Goal: Register for event/course

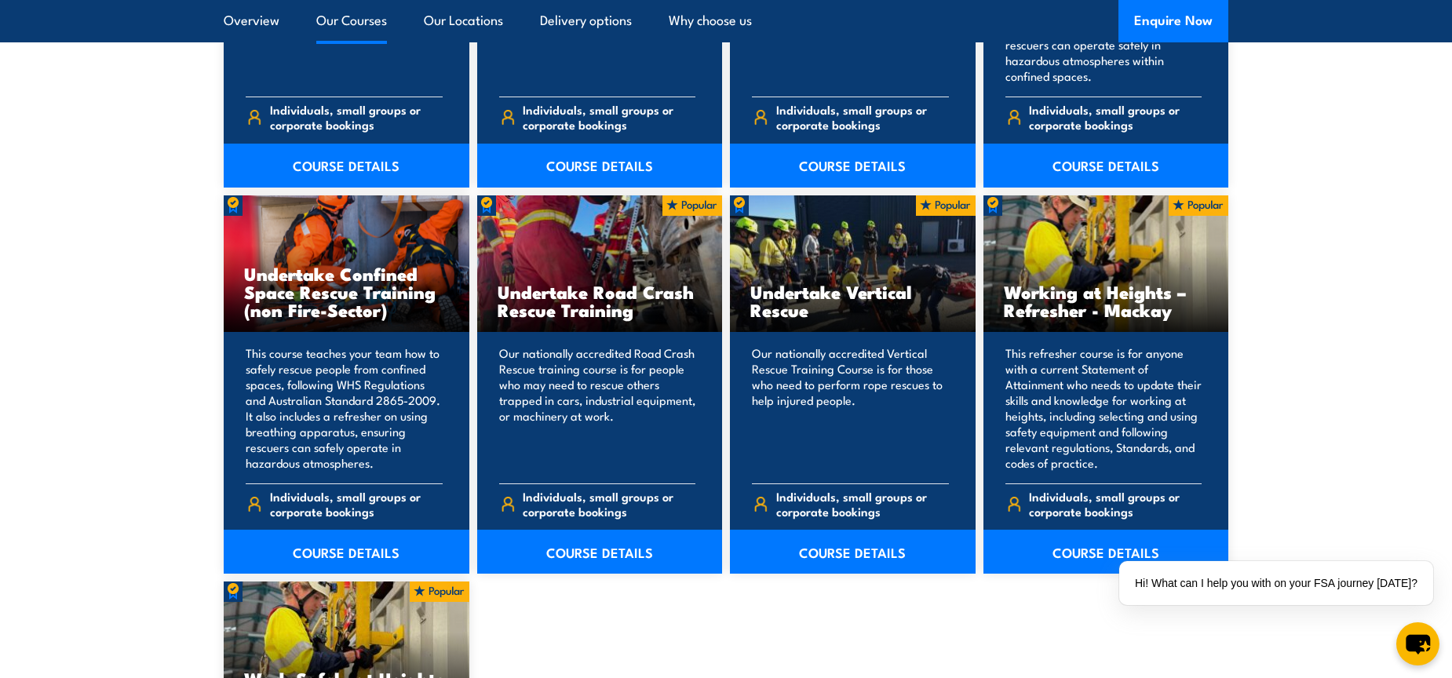
scroll to position [1648, 0]
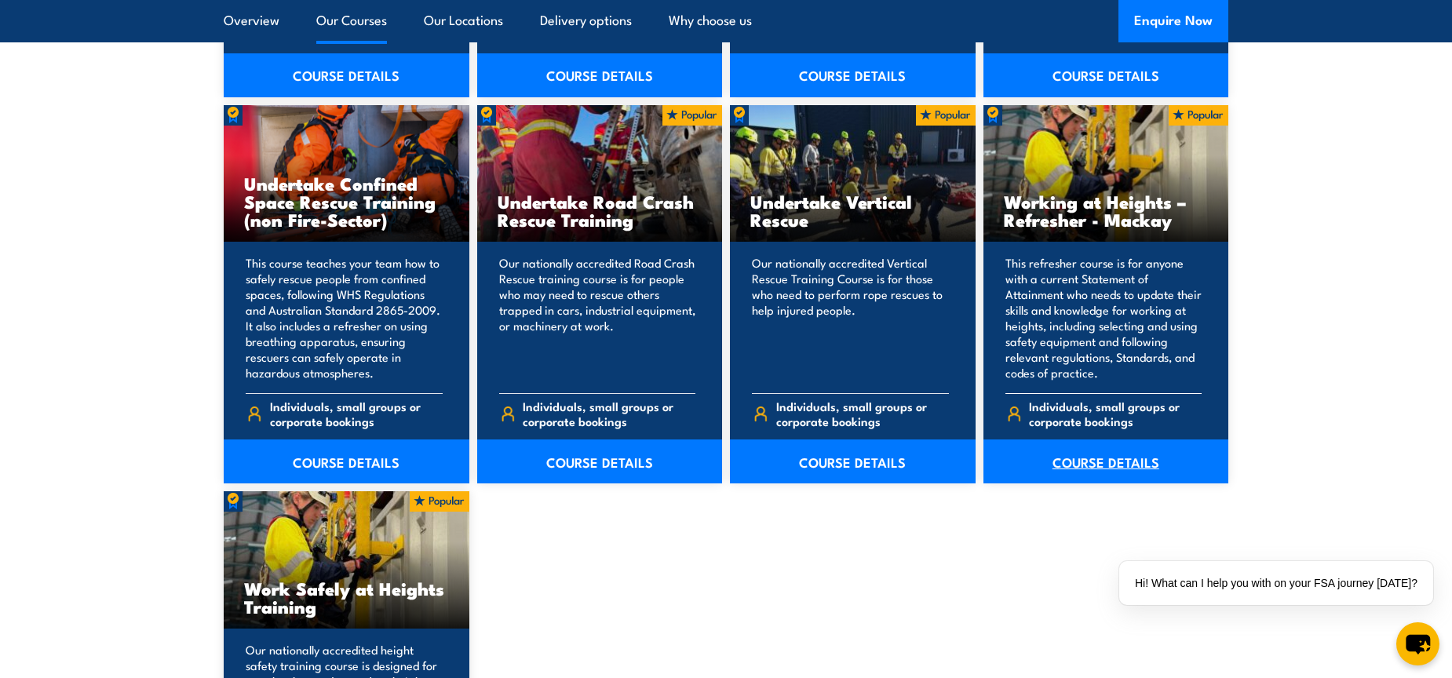
click at [1093, 464] on link "COURSE DETAILS" at bounding box center [1106, 462] width 246 height 44
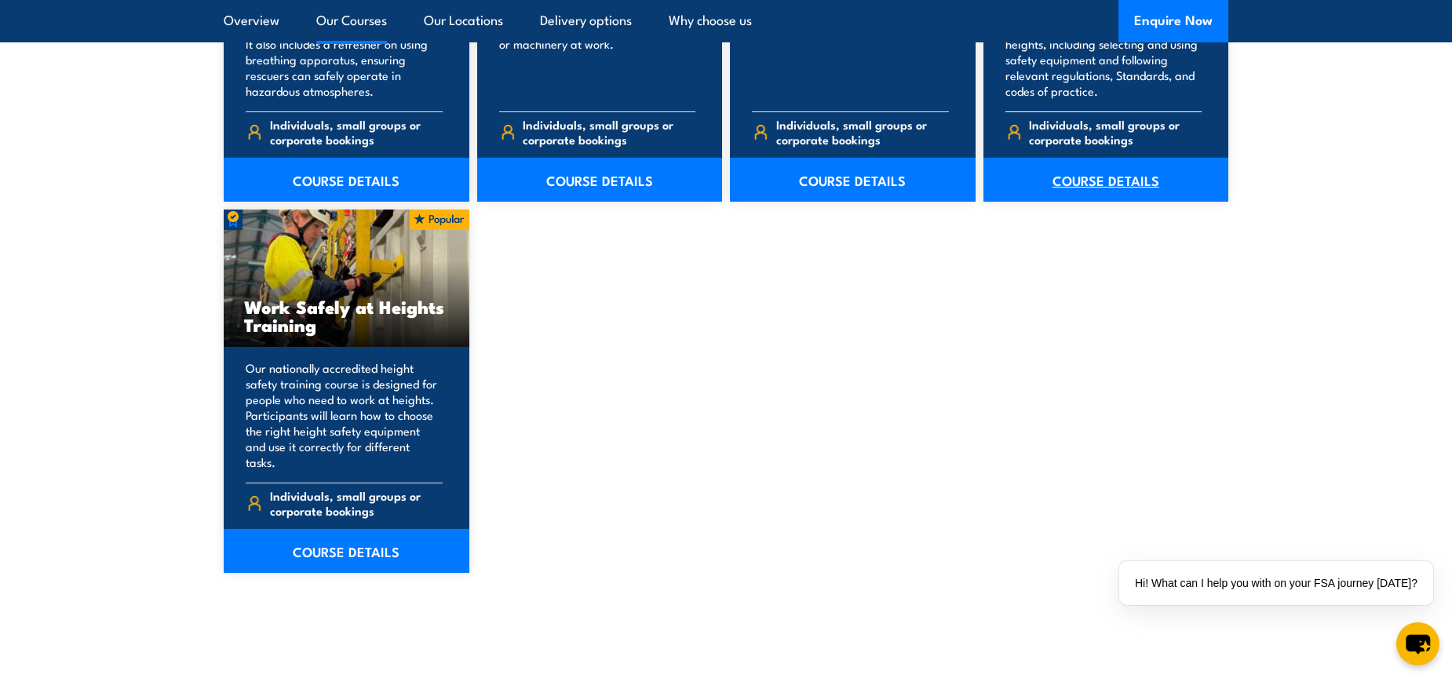
scroll to position [1962, 0]
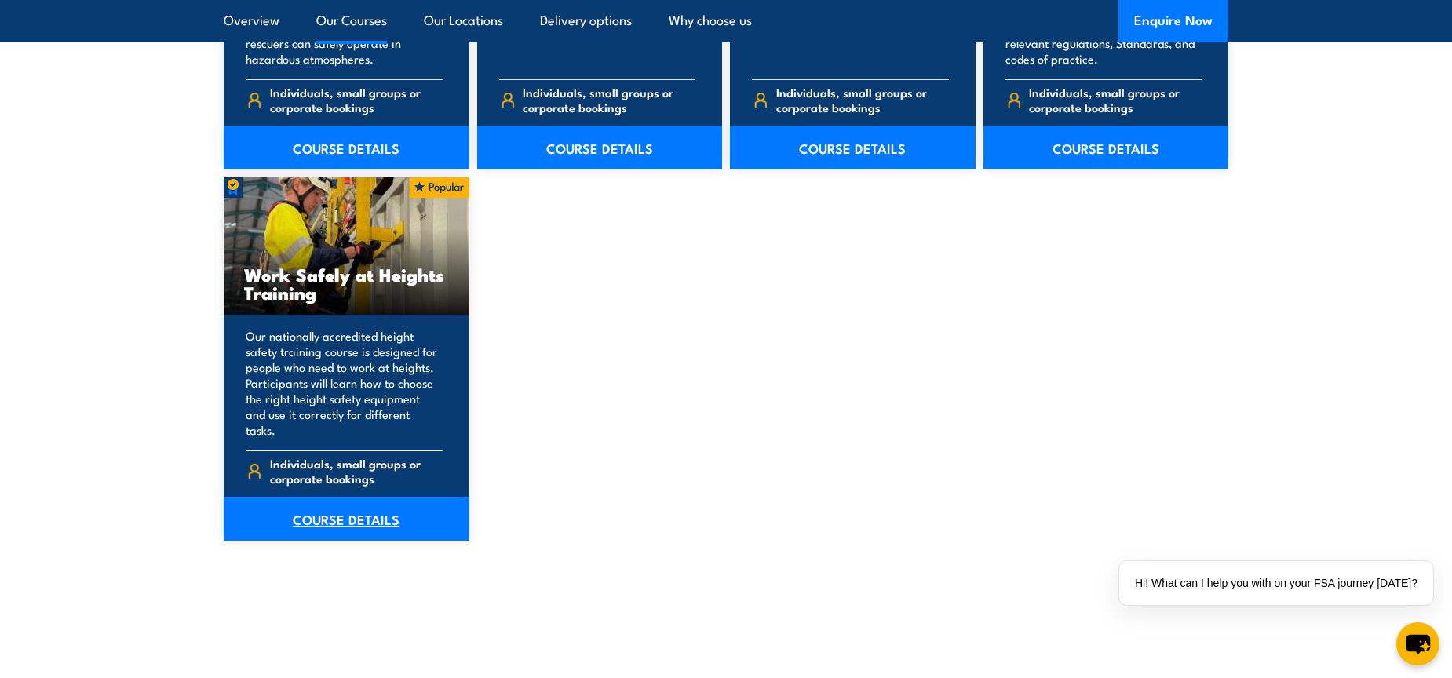
click at [336, 500] on link "COURSE DETAILS" at bounding box center [347, 519] width 246 height 44
click at [331, 509] on link "COURSE DETAILS" at bounding box center [347, 519] width 246 height 44
click at [350, 506] on link "COURSE DETAILS" at bounding box center [347, 519] width 246 height 44
click at [350, 505] on link "COURSE DETAILS" at bounding box center [347, 519] width 246 height 44
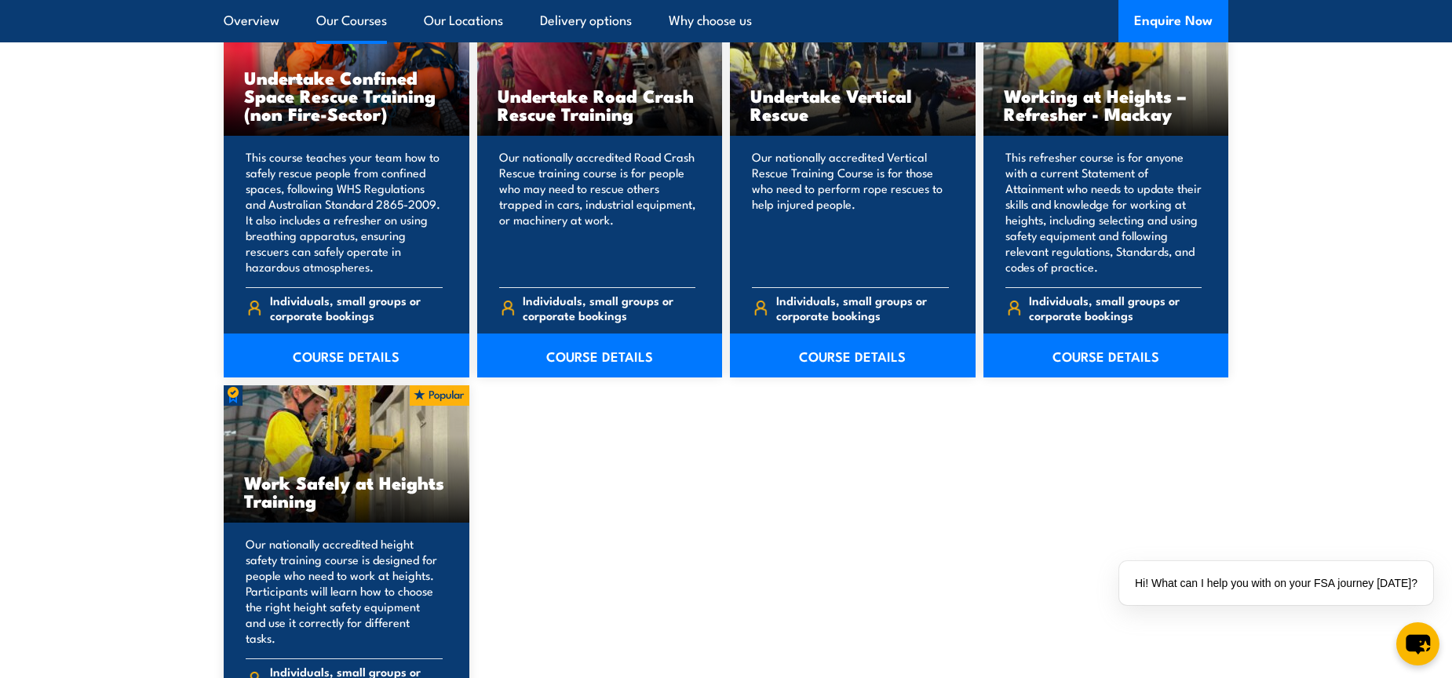
scroll to position [1727, 0]
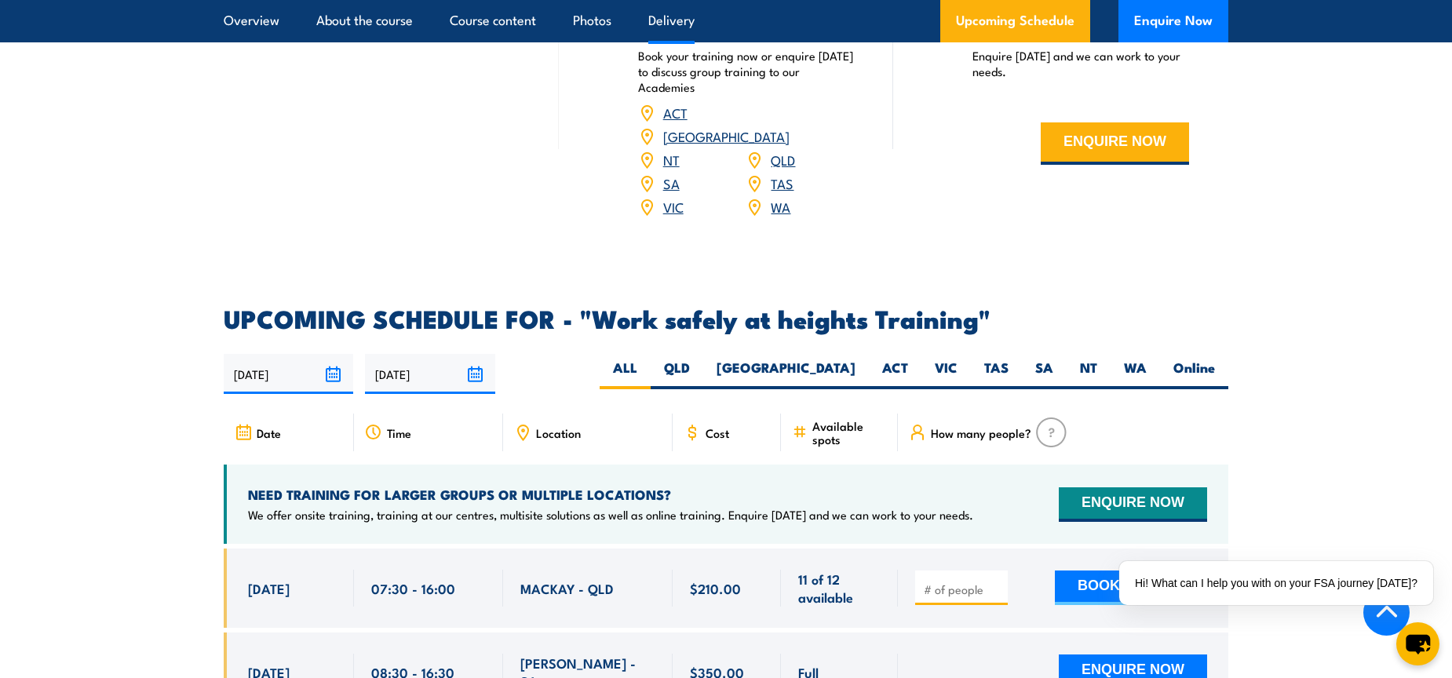
scroll to position [2276, 0]
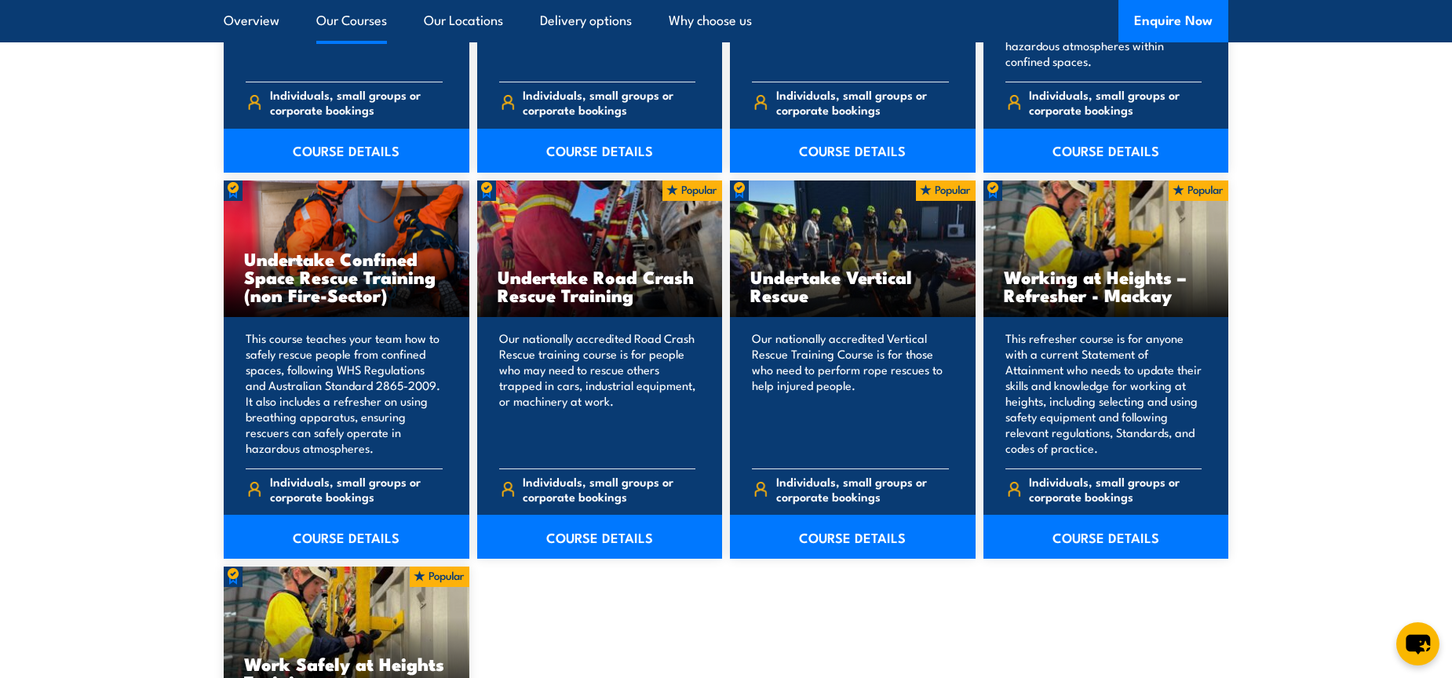
scroll to position [1570, 0]
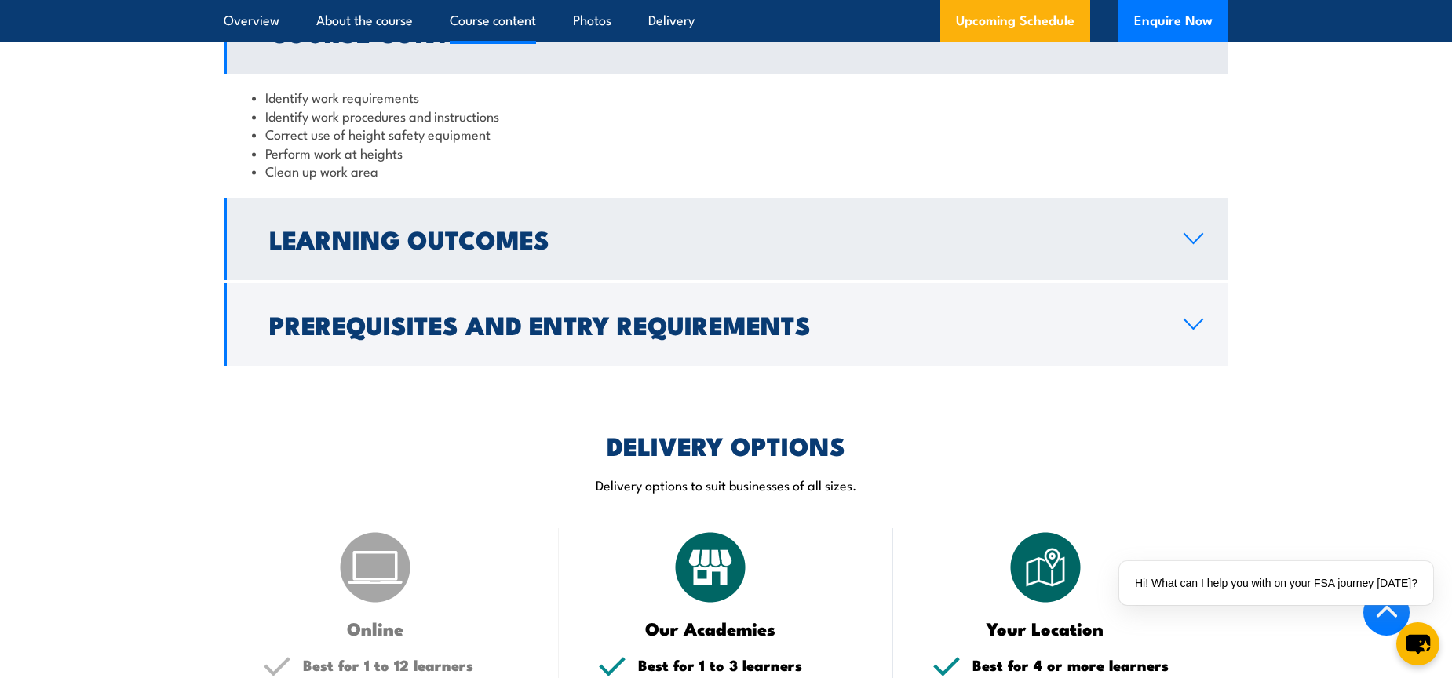
scroll to position [1413, 0]
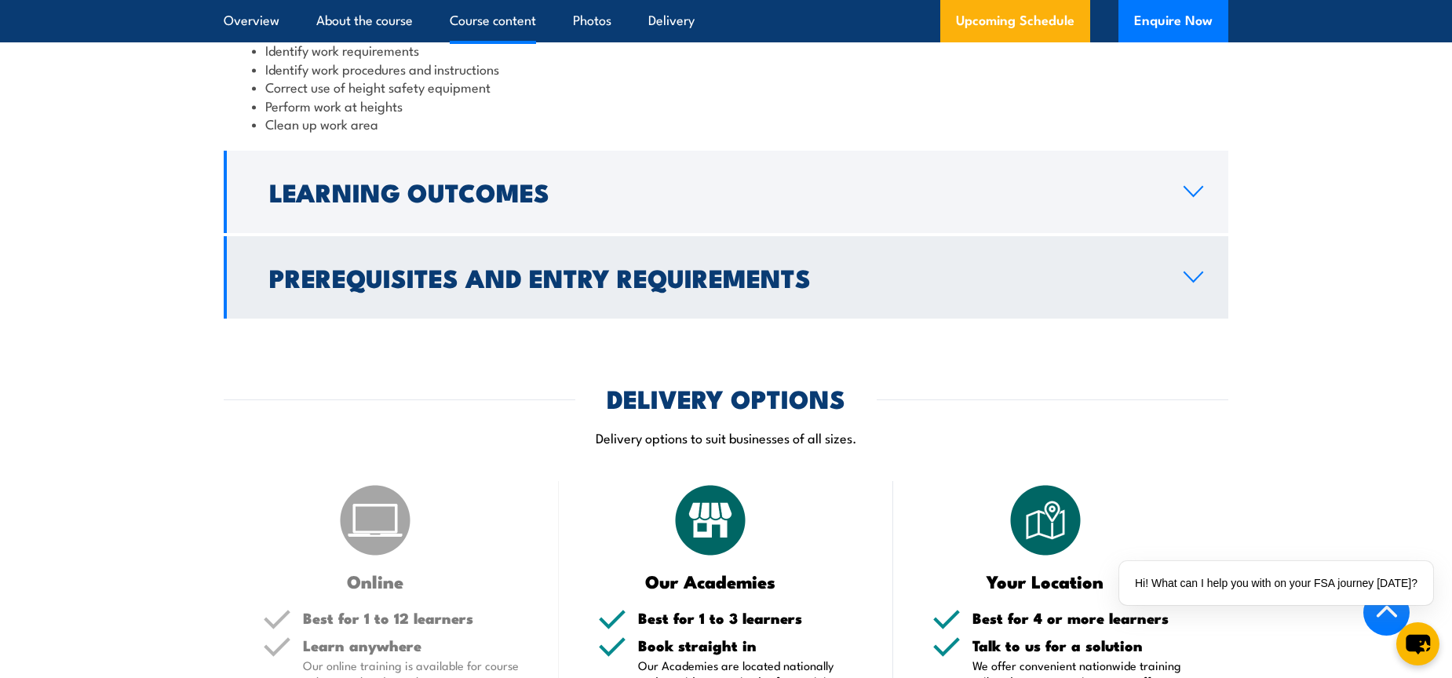
click at [1187, 283] on icon at bounding box center [1193, 277] width 21 height 13
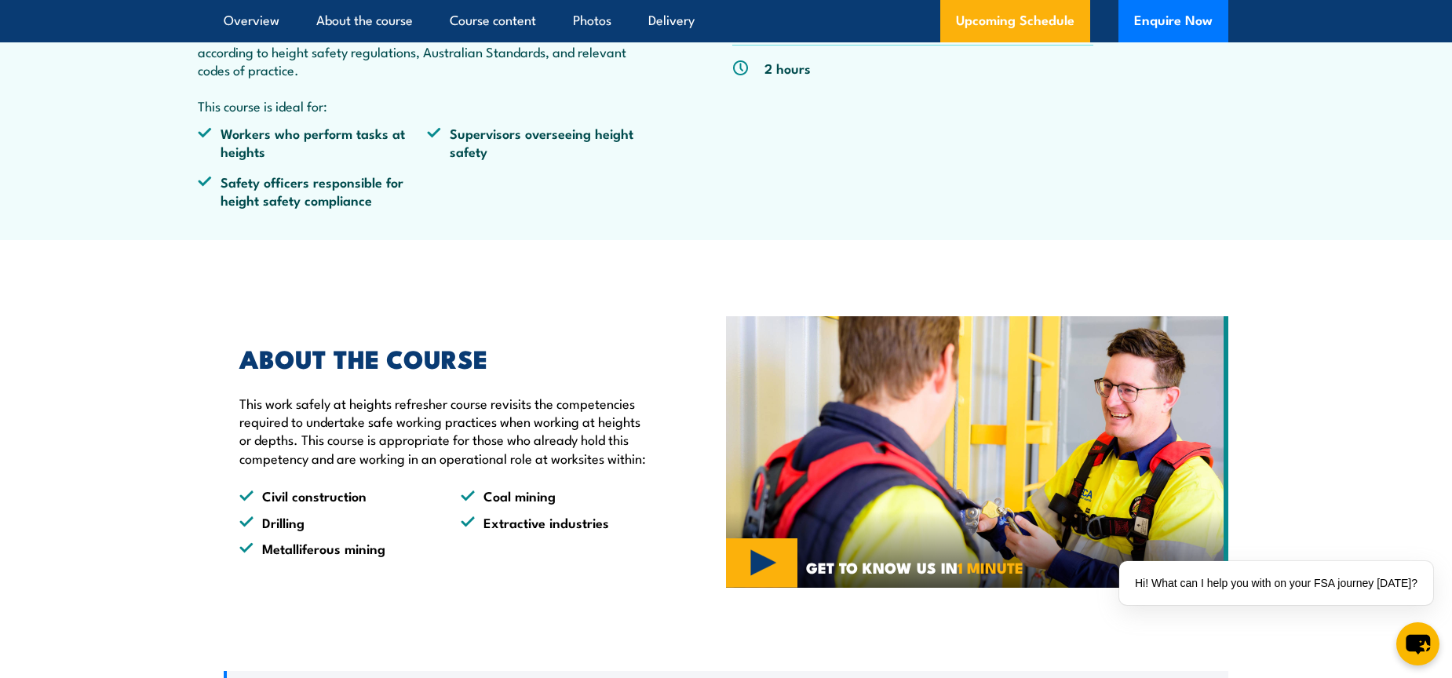
scroll to position [0, 0]
